Goal: Task Accomplishment & Management: Use online tool/utility

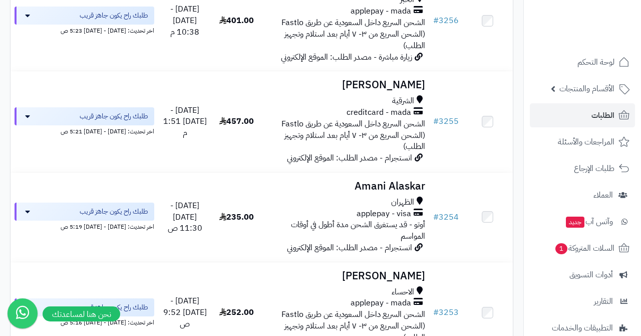
scroll to position [1403, 0]
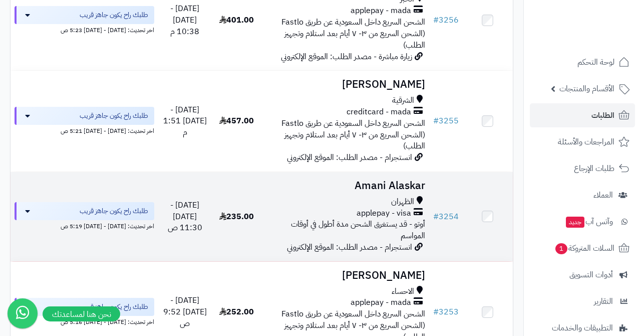
click at [382, 180] on h3 "Amani Alaskar" at bounding box center [345, 186] width 159 height 12
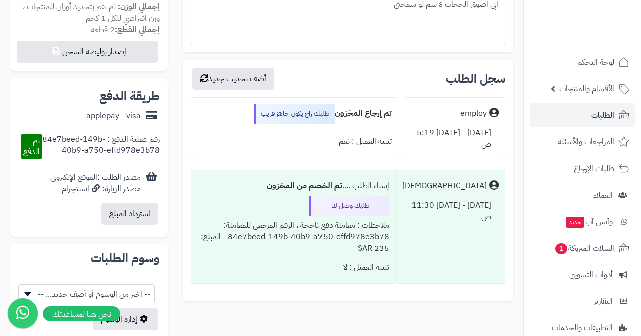
scroll to position [391, 0]
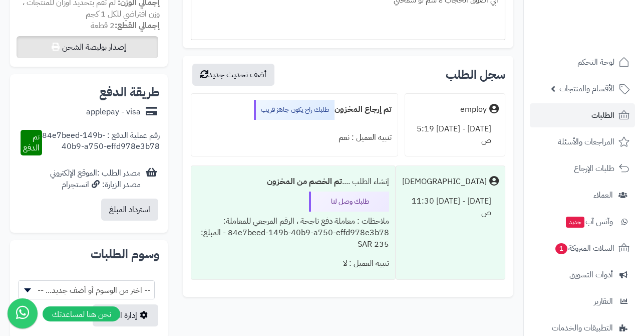
click at [97, 45] on button "إصدار بوليصة الشحن" at bounding box center [88, 47] width 142 height 22
select select "***"
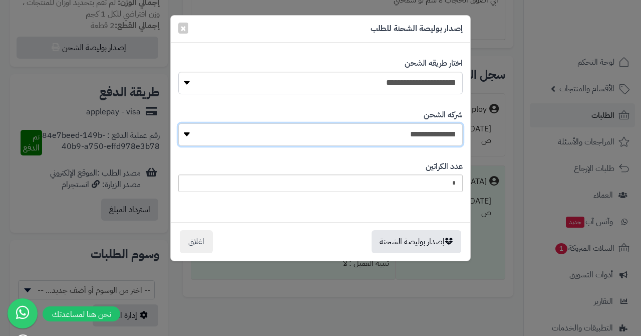
select select "****"
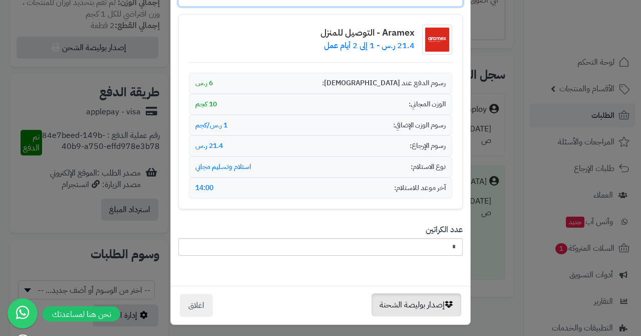
scroll to position [139, 0]
click at [408, 297] on button "إصدار بوليصة الشحنة" at bounding box center [417, 305] width 90 height 23
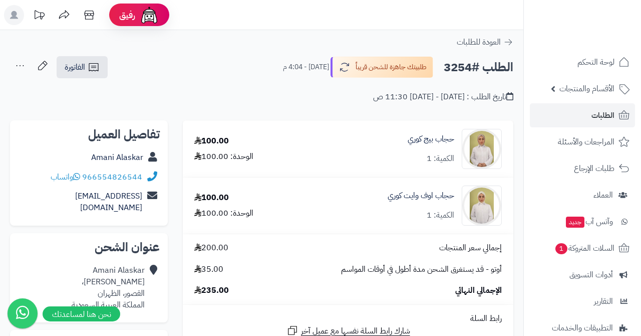
scroll to position [391, 0]
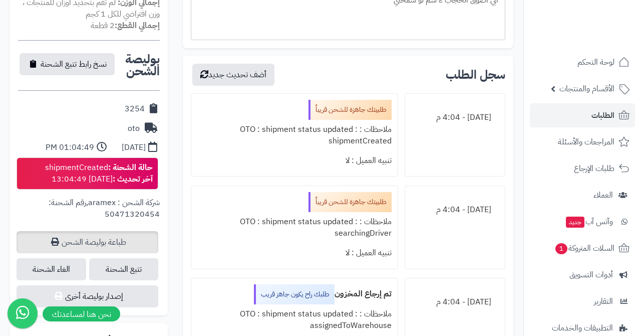
click at [123, 231] on link "طباعة بوليصة الشحن" at bounding box center [88, 242] width 142 height 22
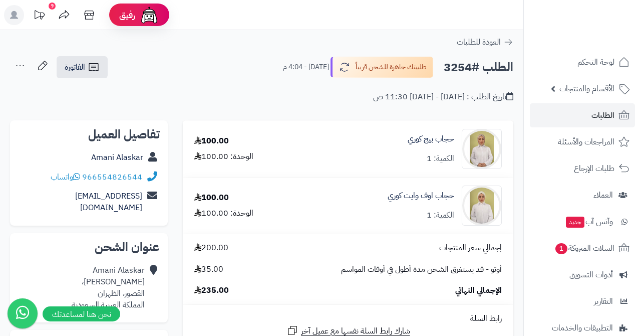
scroll to position [0, 0]
click at [584, 112] on link "الطلبات" at bounding box center [582, 115] width 105 height 24
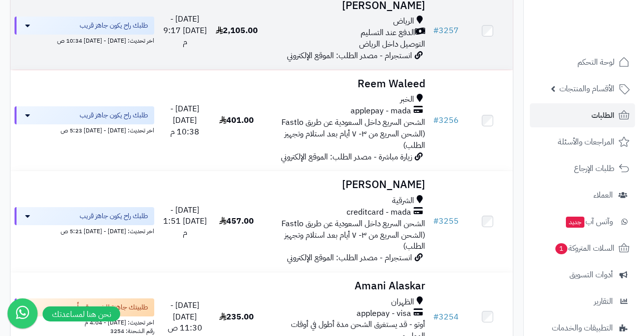
scroll to position [1304, 0]
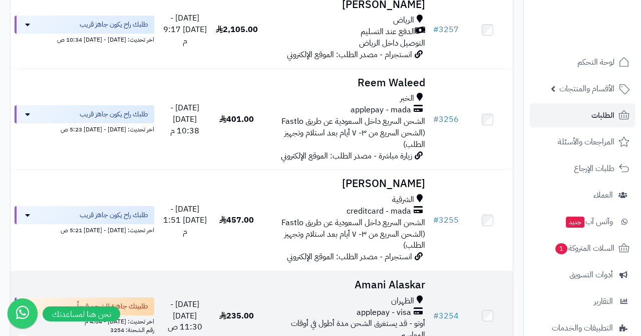
click at [370, 279] on h3 "Amani Alaskar" at bounding box center [345, 285] width 159 height 12
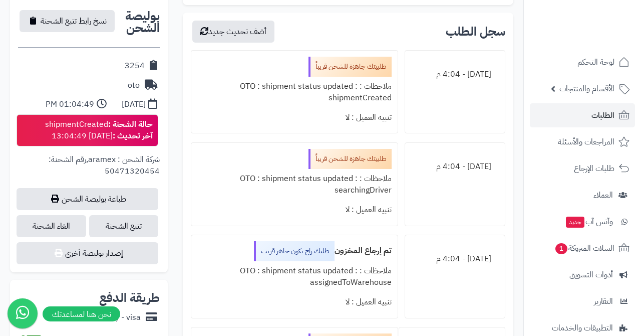
scroll to position [438, 0]
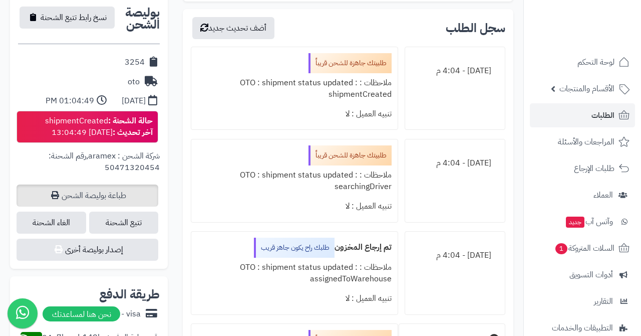
click at [111, 185] on link "طباعة بوليصة الشحن" at bounding box center [88, 195] width 142 height 22
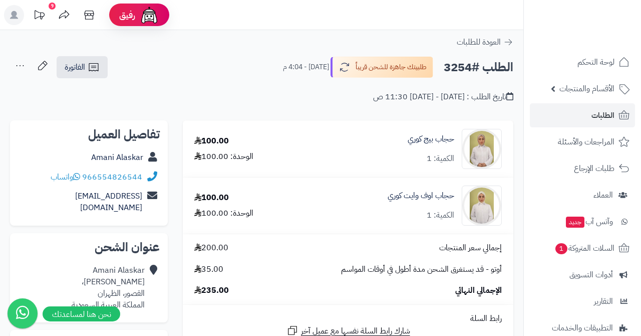
scroll to position [0, 0]
click at [600, 117] on span "الطلبات" at bounding box center [603, 115] width 23 height 14
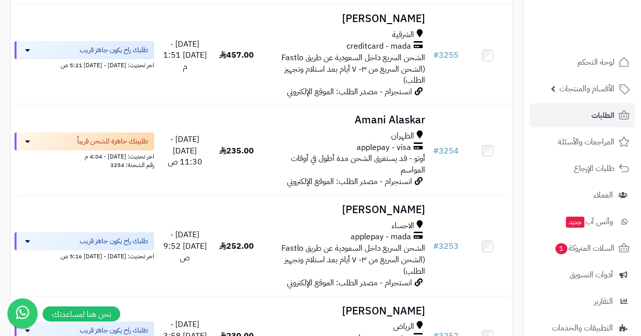
scroll to position [1436, 0]
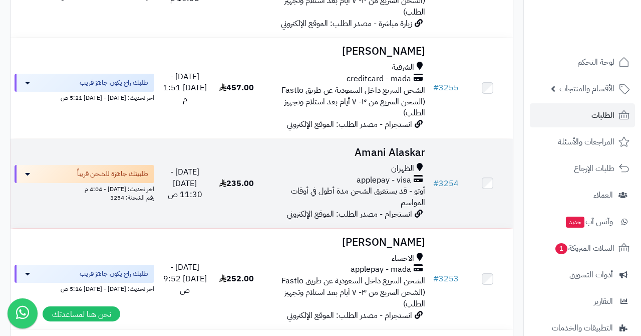
click at [376, 147] on h3 "Amani Alaskar" at bounding box center [345, 153] width 159 height 12
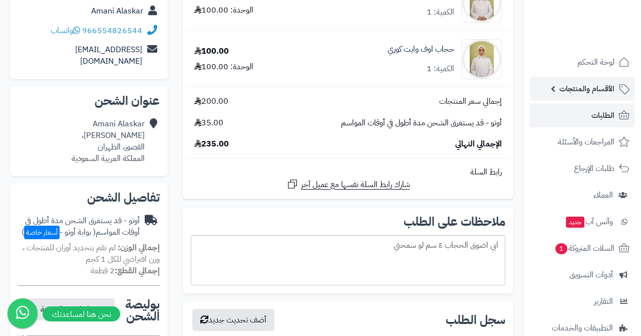
scroll to position [47, 0]
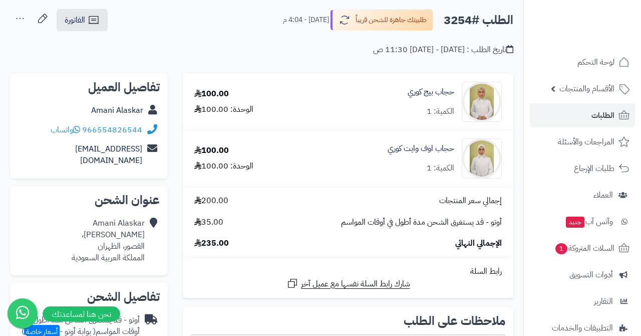
click at [576, 128] on ul "لوحة التحكم الأقسام والمنتجات المنتجات الأقسام الماركات مواصفات المنتجات مواصفا…" at bounding box center [582, 234] width 117 height 369
click at [586, 114] on link "الطلبات" at bounding box center [582, 115] width 105 height 24
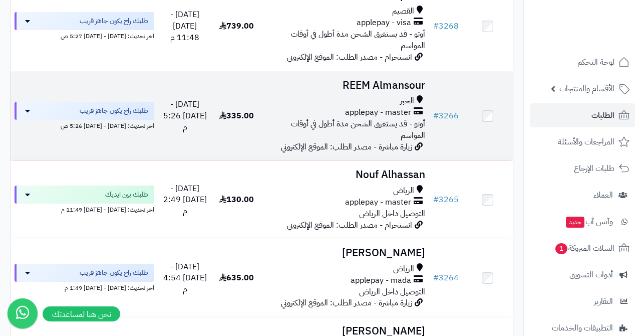
scroll to position [467, 0]
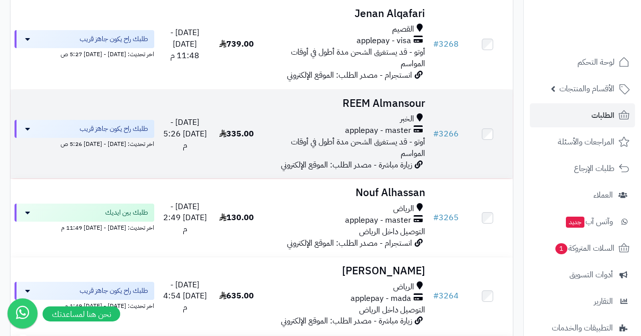
click at [378, 98] on h3 "REEM Almansour" at bounding box center [345, 104] width 159 height 12
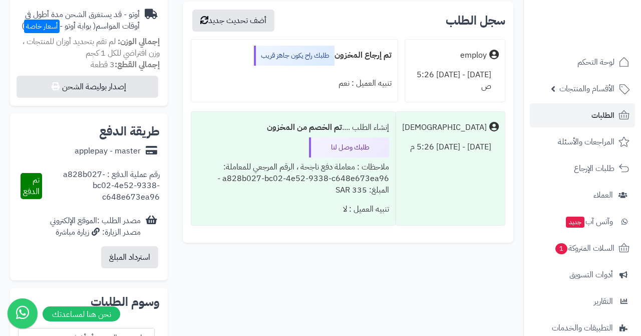
scroll to position [349, 0]
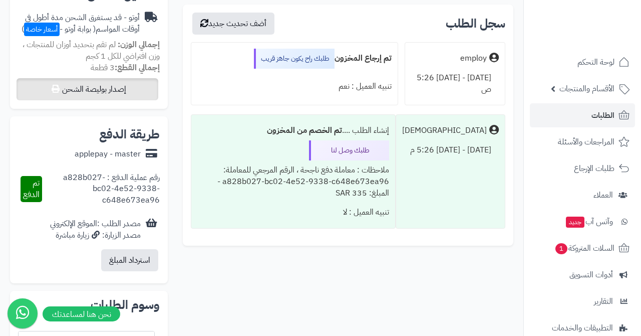
click at [119, 86] on button "إصدار بوليصة الشحن" at bounding box center [88, 89] width 142 height 22
select select "***"
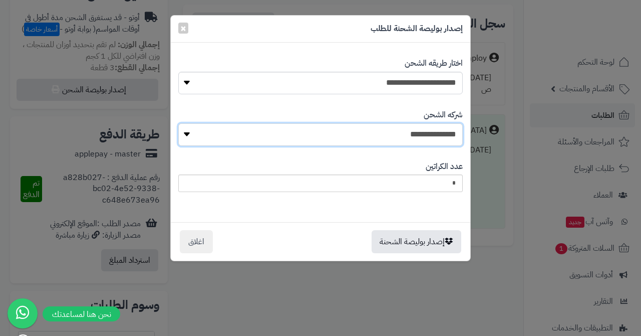
select select "****"
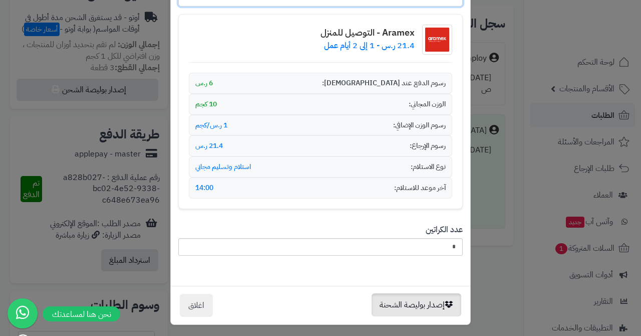
scroll to position [139, 0]
click at [388, 294] on button "إصدار بوليصة الشحنة" at bounding box center [417, 305] width 90 height 23
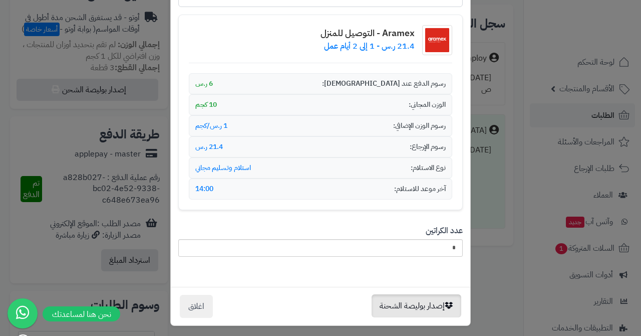
click at [389, 305] on div "**********" at bounding box center [320, 168] width 641 height 336
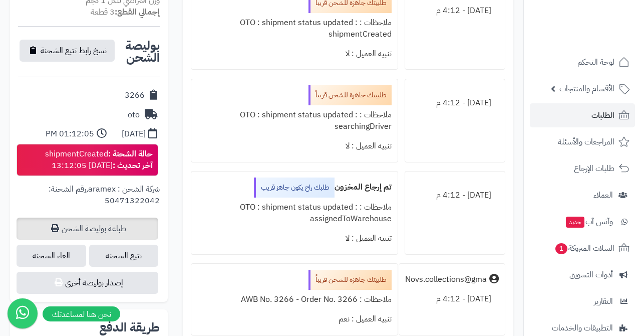
scroll to position [420, 0]
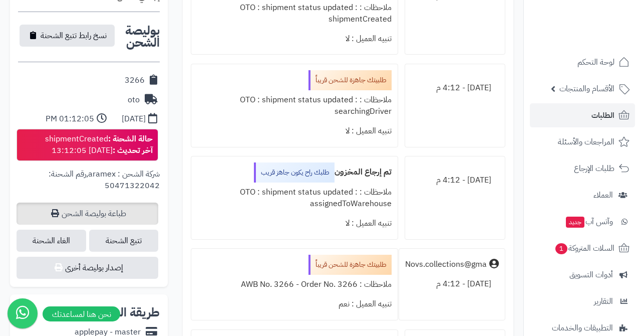
click at [116, 202] on link "طباعة بوليصة الشحن" at bounding box center [88, 213] width 142 height 22
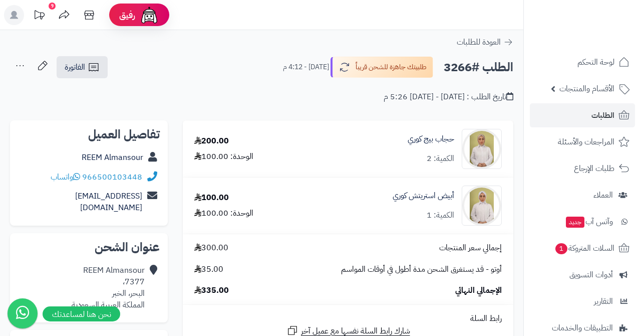
scroll to position [0, 0]
click at [588, 116] on link "الطلبات" at bounding box center [582, 115] width 105 height 24
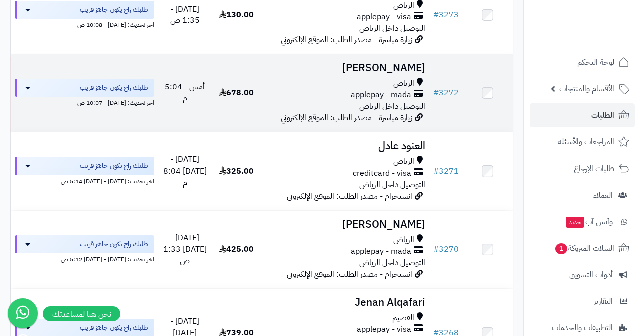
scroll to position [221, 0]
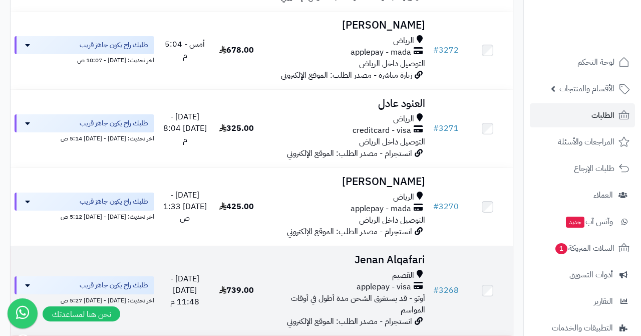
click at [372, 254] on h3 "Jenan Alqafari" at bounding box center [345, 260] width 159 height 12
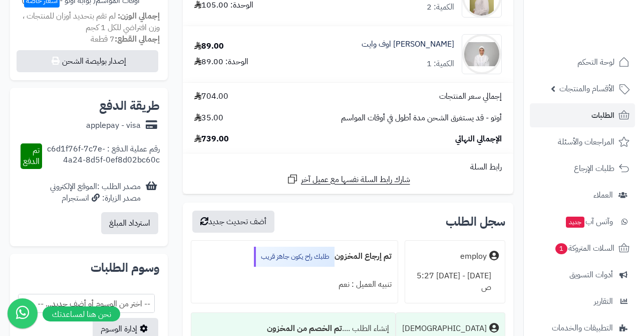
scroll to position [295, 0]
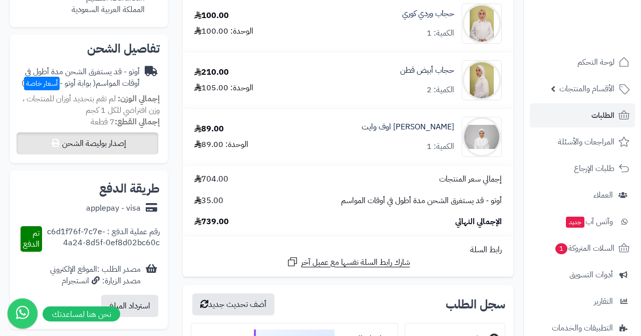
click at [123, 132] on button "إصدار بوليصة الشحن" at bounding box center [88, 143] width 142 height 22
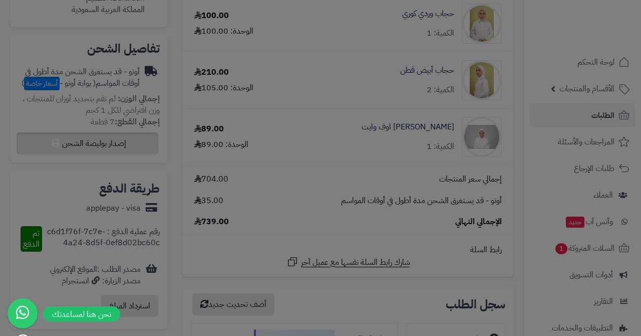
select select "***"
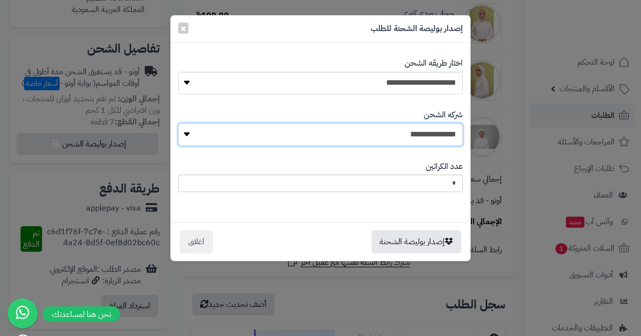
select select "****"
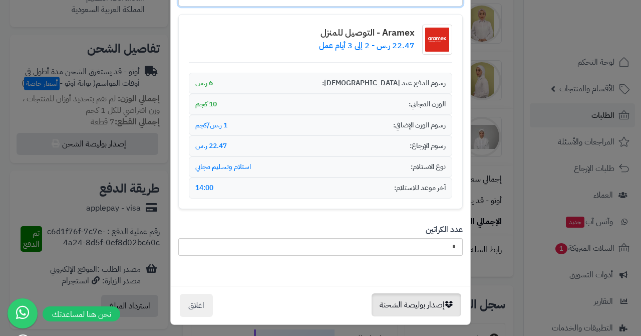
scroll to position [139, 0]
click at [405, 297] on button "إصدار بوليصة الشحنة" at bounding box center [417, 305] width 90 height 23
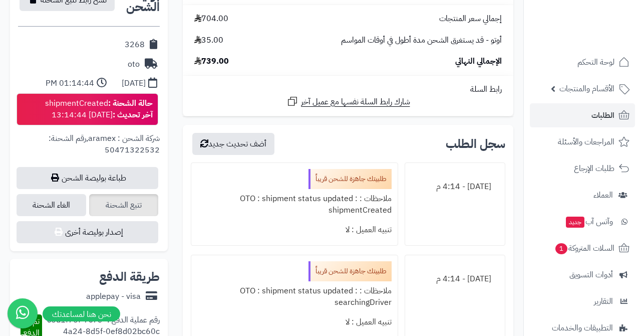
scroll to position [462, 0]
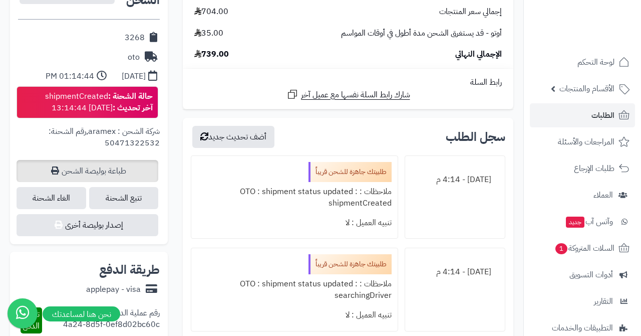
click at [120, 160] on link "طباعة بوليصة الشحن" at bounding box center [88, 171] width 142 height 22
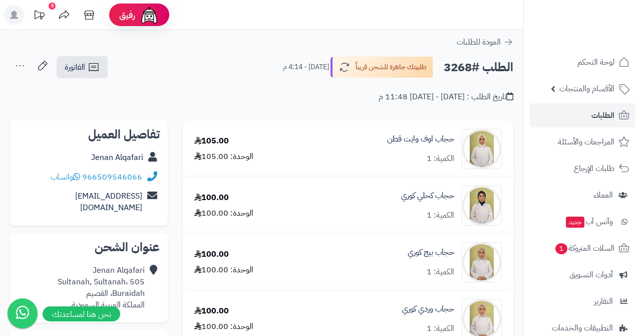
scroll to position [0, 0]
click at [590, 118] on link "الطلبات" at bounding box center [582, 115] width 105 height 24
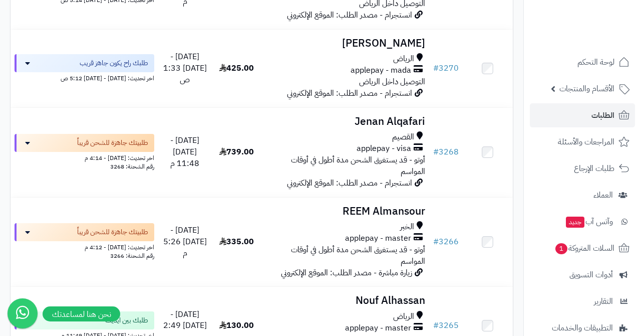
scroll to position [358, 0]
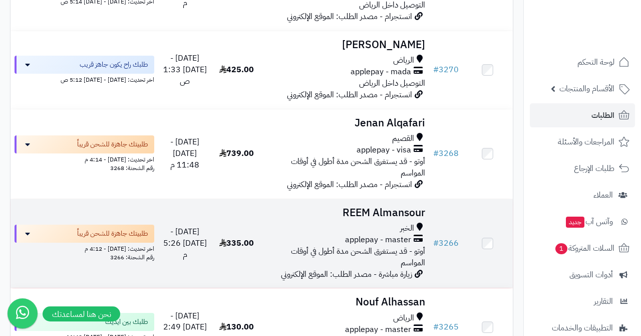
click at [351, 211] on td "REEM Almansour الخبر applepay - master أوتو - قد يستغرق الشحن مدة أطول في أوقات…" at bounding box center [345, 243] width 167 height 89
click at [369, 208] on h3 "REEM Almansour" at bounding box center [345, 213] width 159 height 12
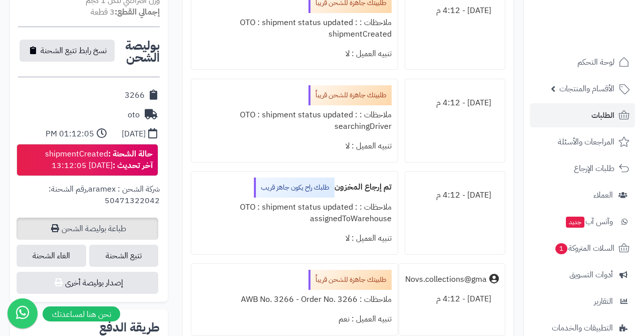
scroll to position [405, 0]
click at [115, 221] on link "طباعة بوليصة الشحن" at bounding box center [88, 228] width 142 height 22
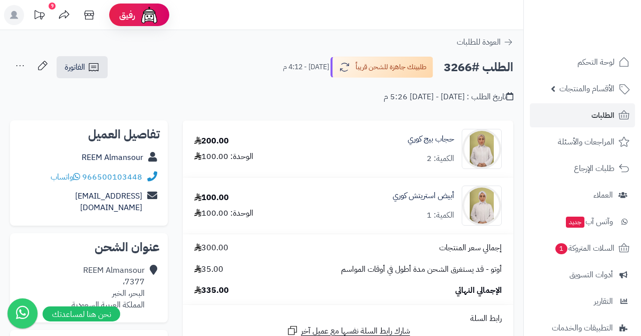
scroll to position [0, 0]
click at [587, 118] on link "الطلبات" at bounding box center [582, 115] width 105 height 24
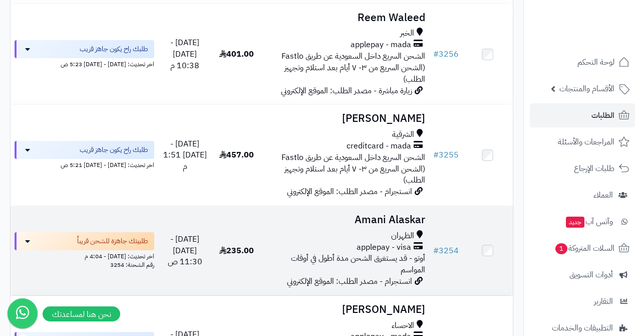
scroll to position [1376, 0]
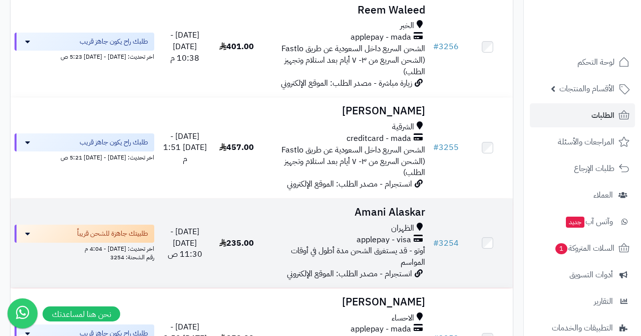
click at [384, 206] on h3 "Amani Alaskar" at bounding box center [345, 212] width 159 height 12
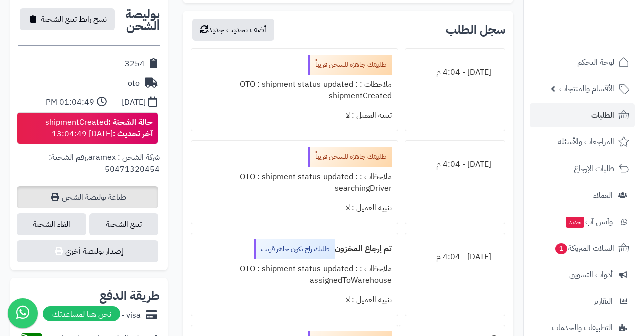
scroll to position [440, 0]
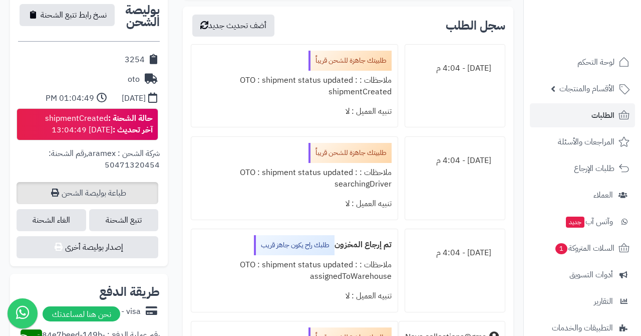
click at [101, 184] on link "طباعة بوليصة الشحن" at bounding box center [88, 193] width 142 height 22
